Goal: Find specific page/section: Find specific page/section

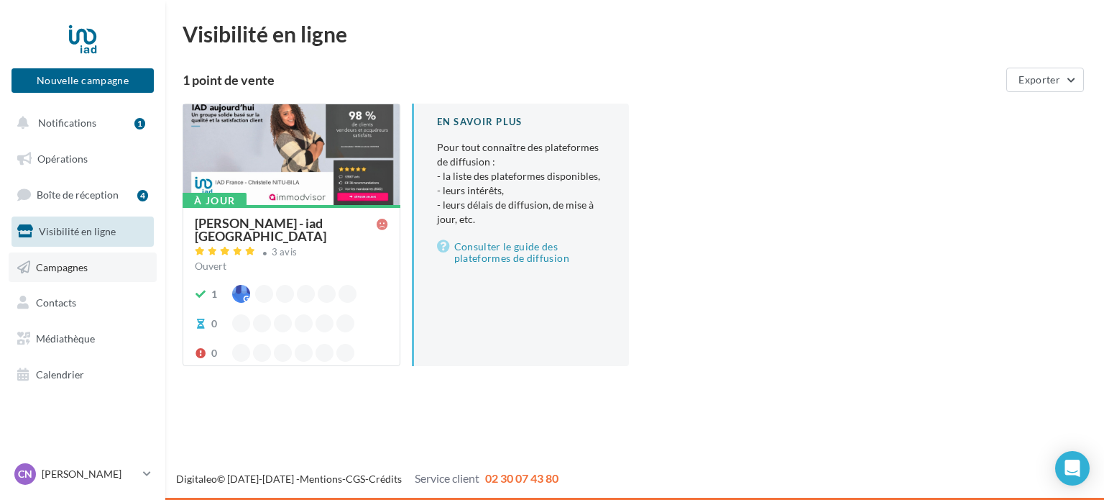
click at [89, 273] on link "Campagnes" at bounding box center [83, 267] width 148 height 30
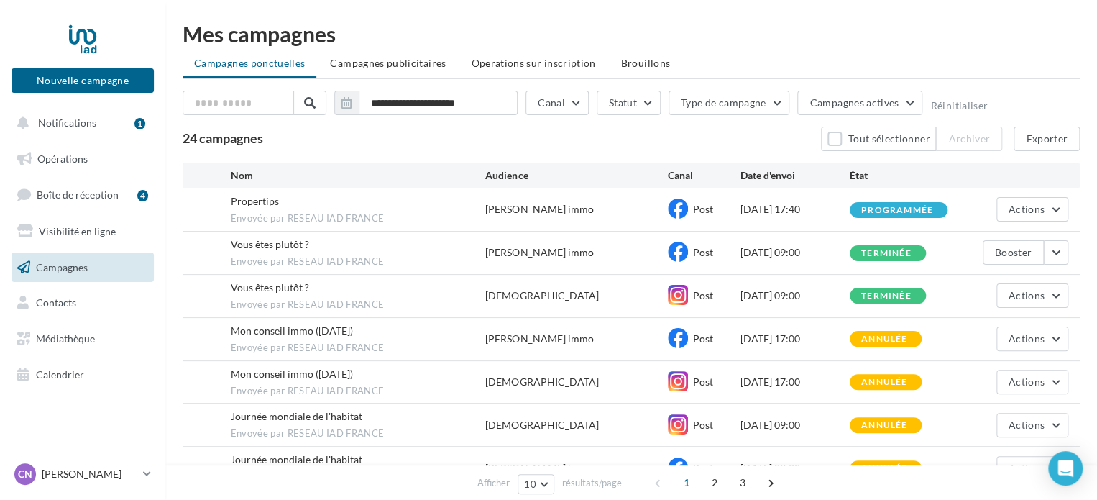
click at [904, 202] on div "programmée" at bounding box center [899, 210] width 98 height 16
